Goal: Information Seeking & Learning: Learn about a topic

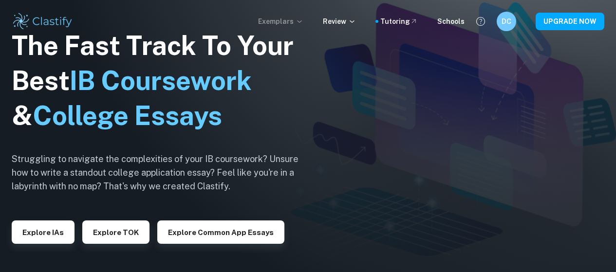
click at [302, 21] on icon at bounding box center [300, 22] width 8 height 8
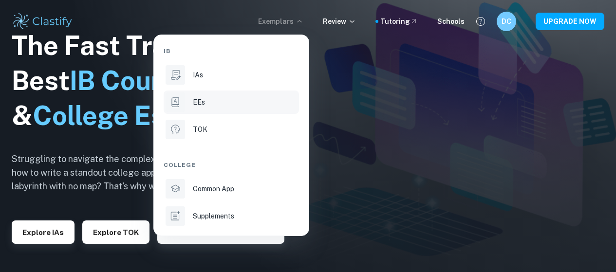
click at [275, 107] on div "EEs" at bounding box center [245, 102] width 104 height 11
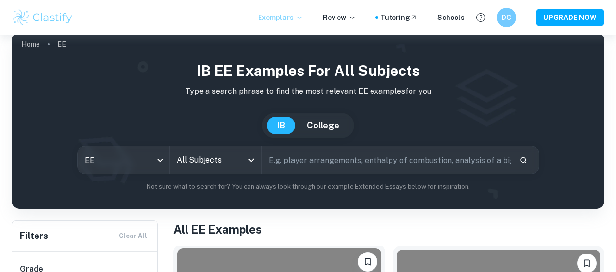
scroll to position [10, 0]
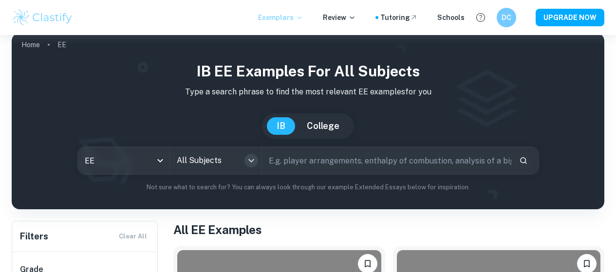
click at [255, 159] on icon "Open" at bounding box center [252, 161] width 12 height 12
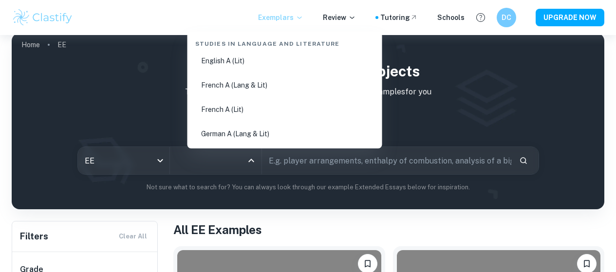
scroll to position [175, 0]
click at [247, 65] on li "English A (Lit)" at bounding box center [285, 62] width 187 height 22
type input "English A (Lit)"
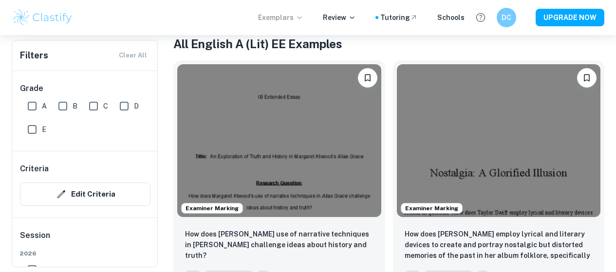
scroll to position [205, 0]
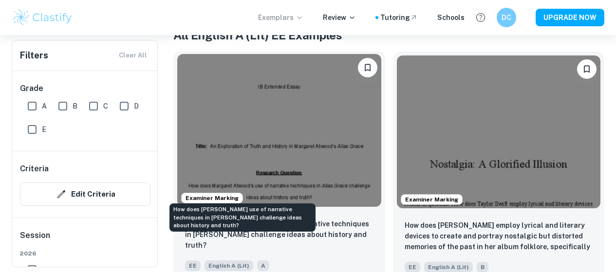
click at [262, 219] on p "How does [PERSON_NAME] use of narrative techniques in [PERSON_NAME] challenge i…" at bounding box center [279, 235] width 189 height 32
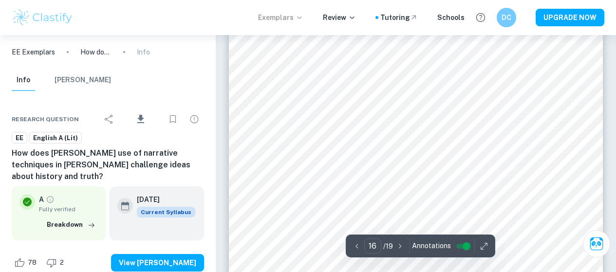
scroll to position [7602, 0]
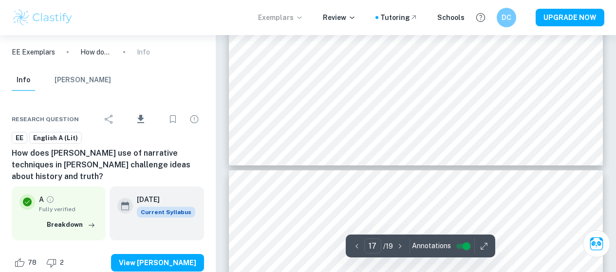
type input "16"
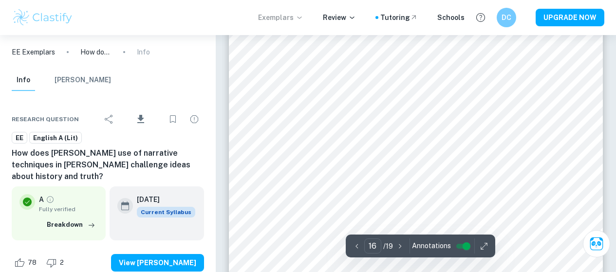
scroll to position [7732, 0]
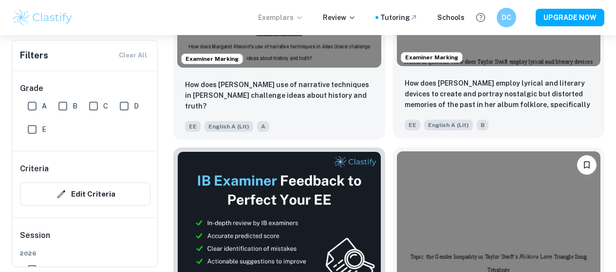
scroll to position [409, 0]
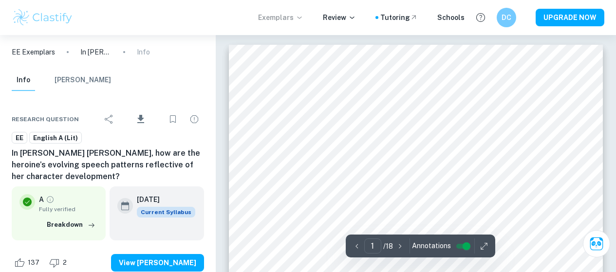
type input "2"
